Goal: Navigation & Orientation: Go to known website

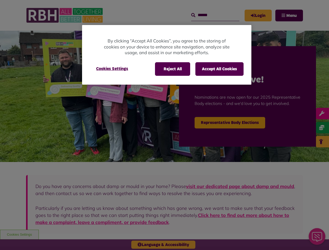
click at [164, 125] on div at bounding box center [164, 125] width 329 height 250
click at [172, 69] on button "Reject All" at bounding box center [172, 69] width 35 height 14
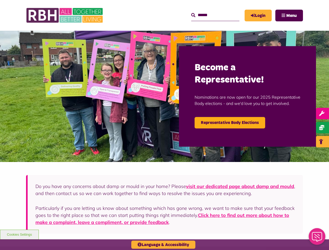
click at [219, 69] on button "Accept All Cookies" at bounding box center [219, 69] width 48 height 14
click at [112, 69] on img at bounding box center [164, 96] width 329 height 131
